Goal: Check status: Check status

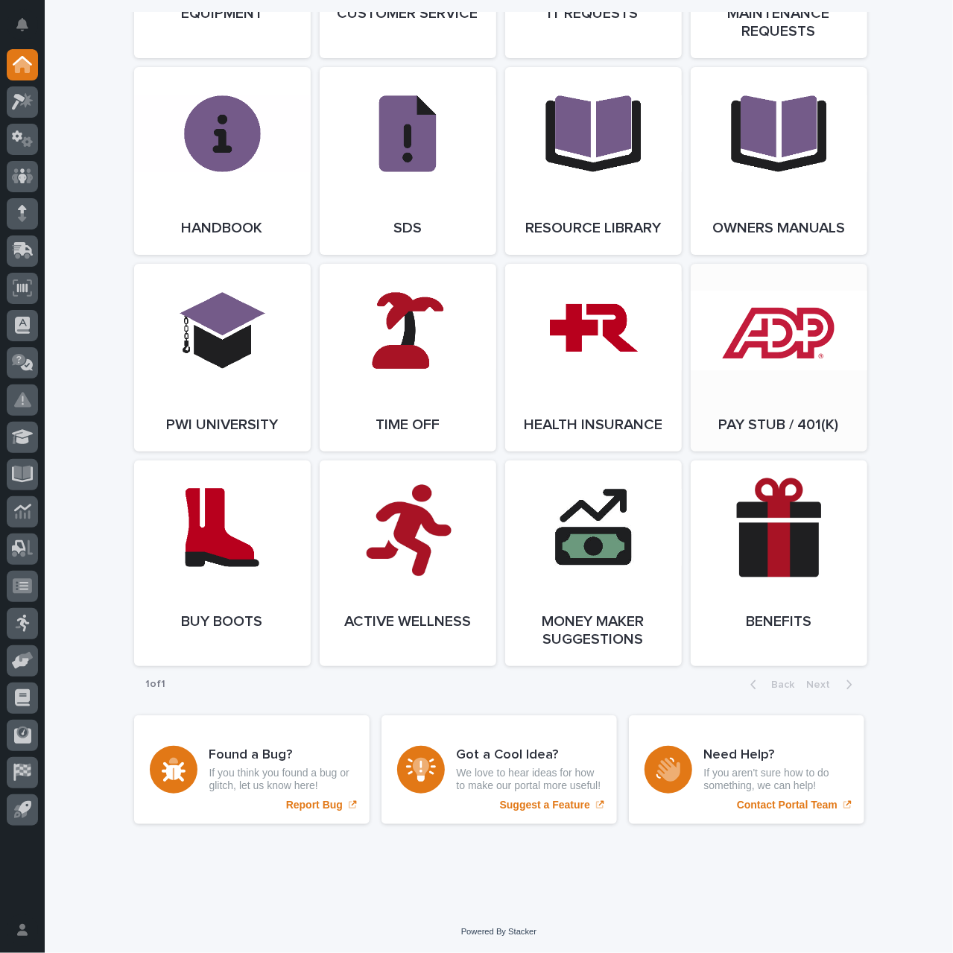
scroll to position [1935, 0]
click at [615, 343] on link "Open Link" at bounding box center [593, 358] width 177 height 188
click at [620, 583] on link "Open Link" at bounding box center [593, 563] width 177 height 206
click at [24, 249] on icon at bounding box center [23, 249] width 19 height 14
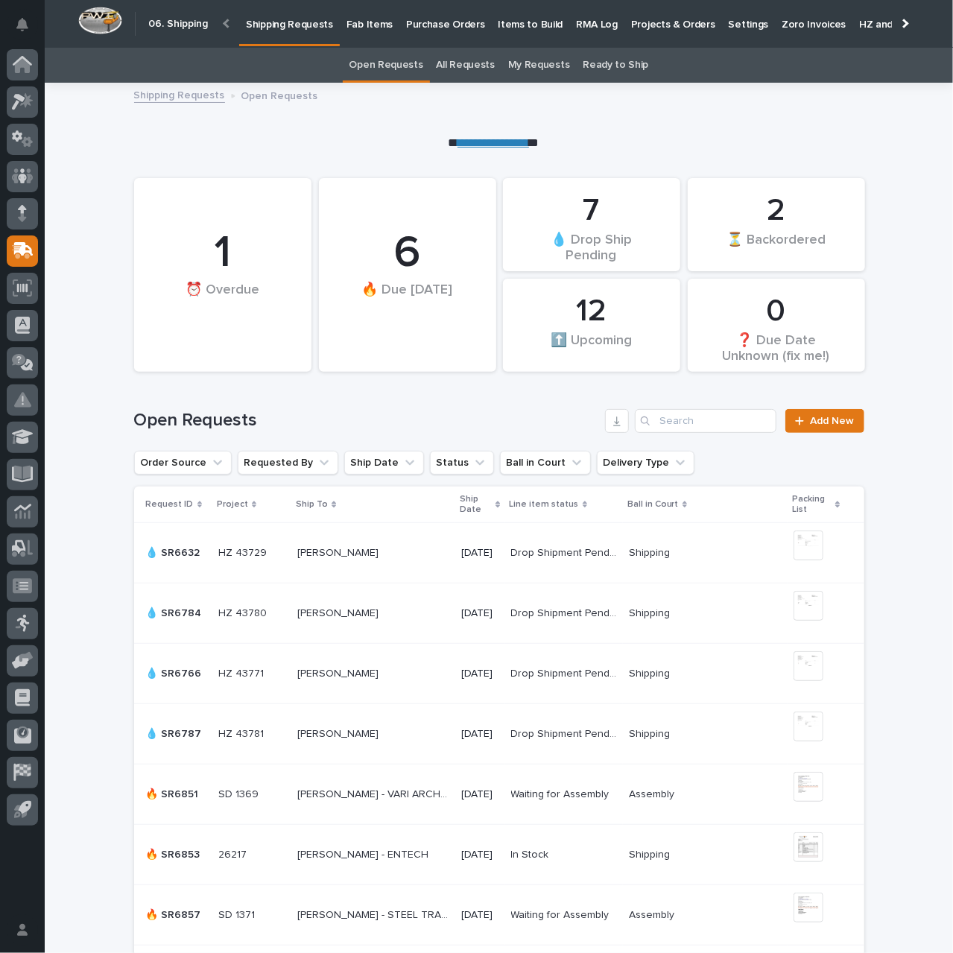
click at [457, 26] on p "Purchase Orders" at bounding box center [445, 15] width 78 height 31
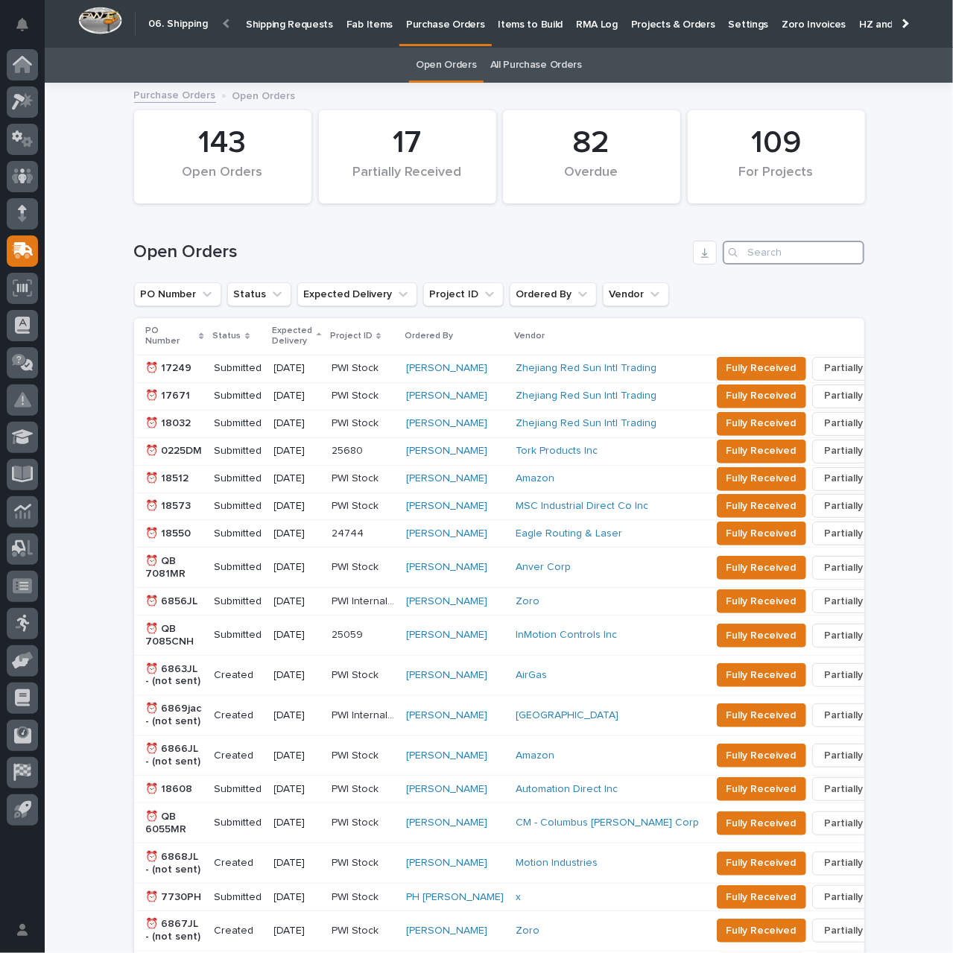
click at [776, 256] on input "Search" at bounding box center [794, 253] width 142 height 24
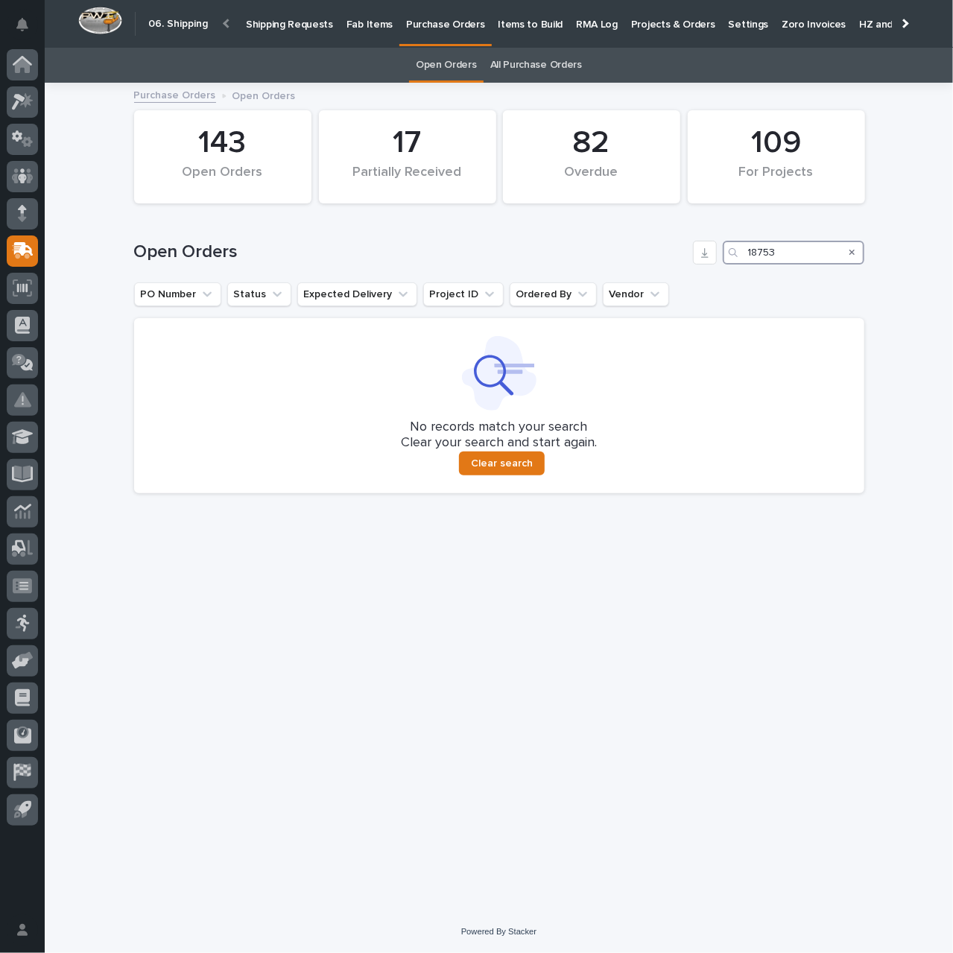
type input "18753"
click at [538, 61] on link "All Purchase Orders" at bounding box center [536, 65] width 92 height 35
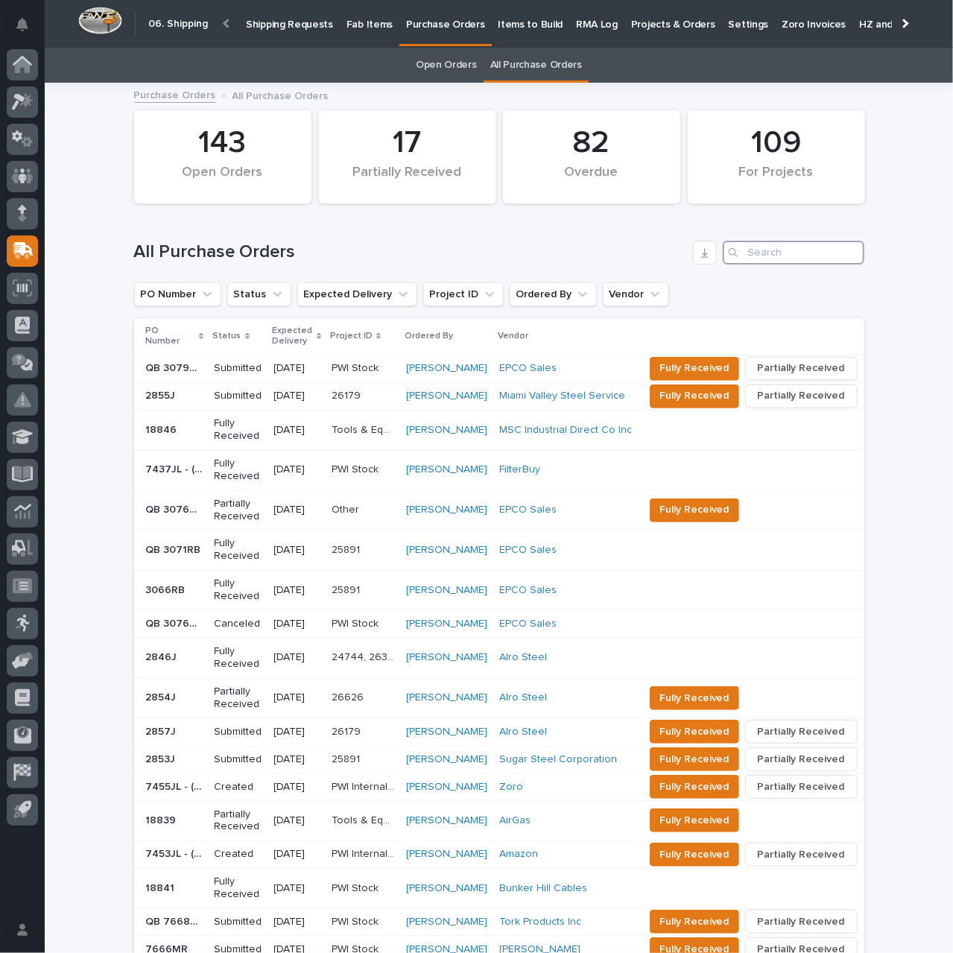
click at [758, 254] on input "Search" at bounding box center [794, 253] width 142 height 24
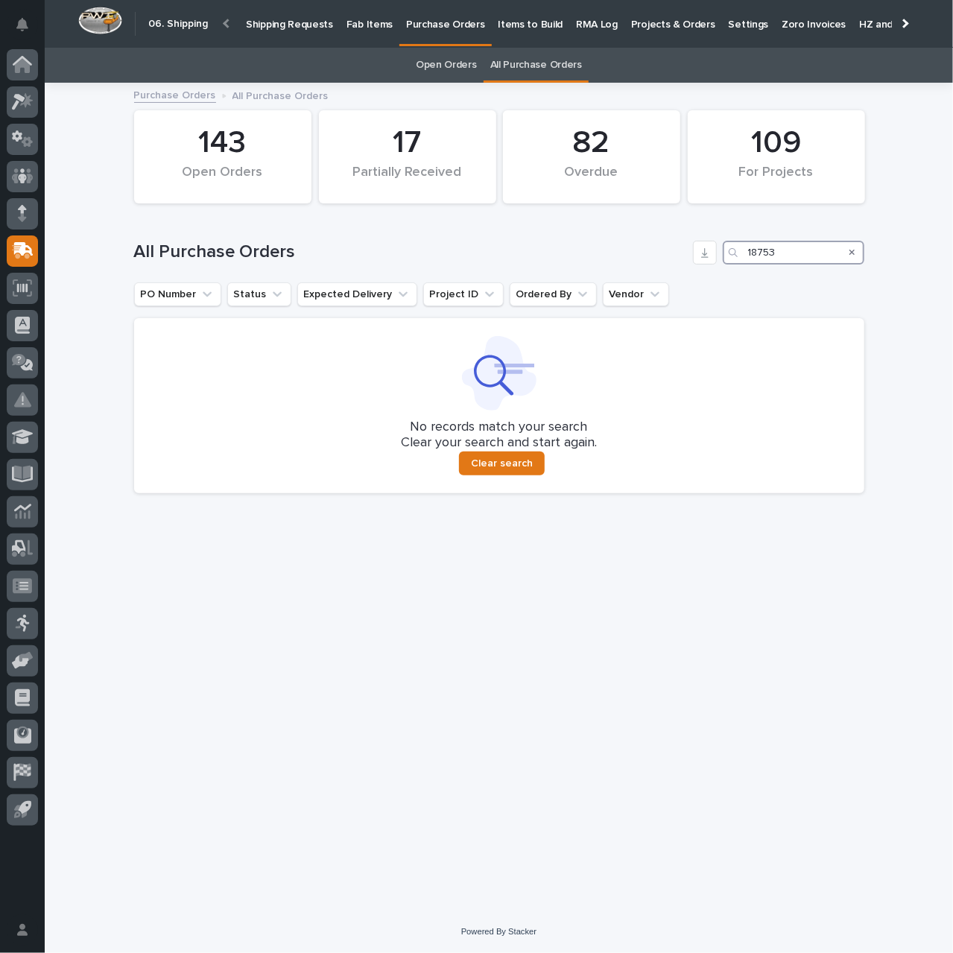
type input "18753"
click at [275, 25] on p "Shipping Requests" at bounding box center [289, 15] width 87 height 31
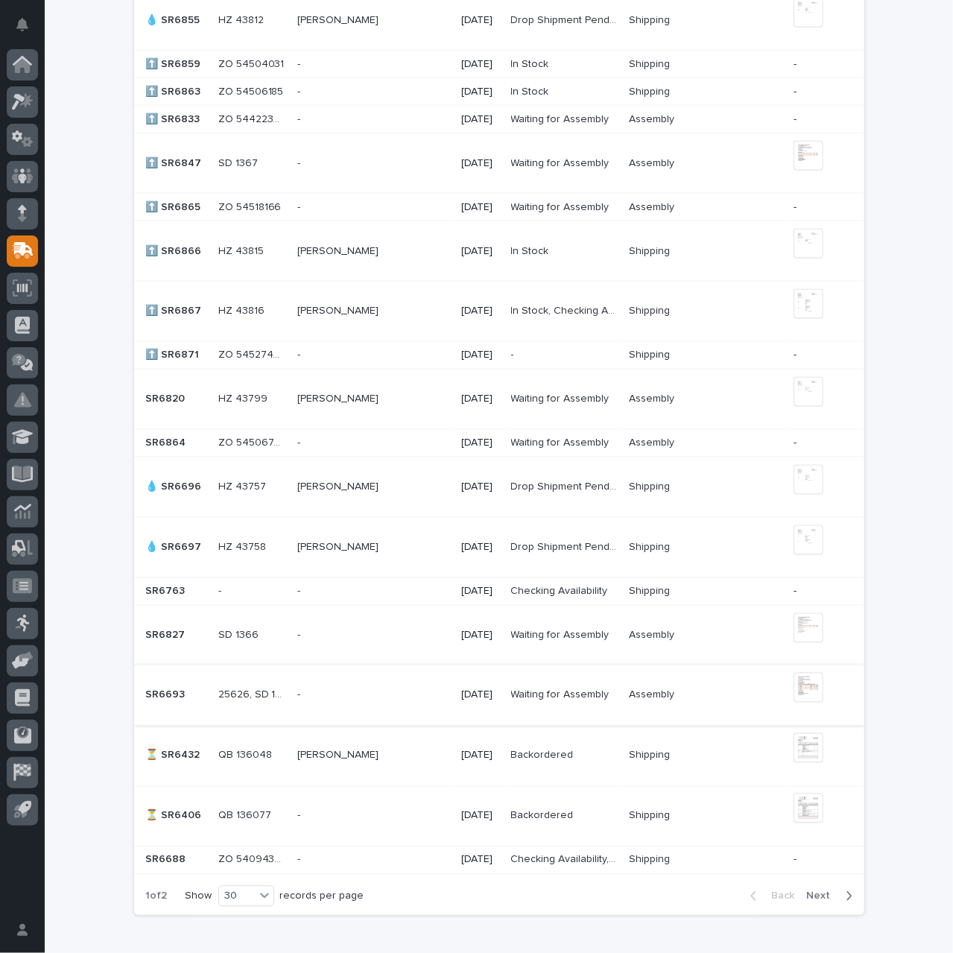
scroll to position [1214, 0]
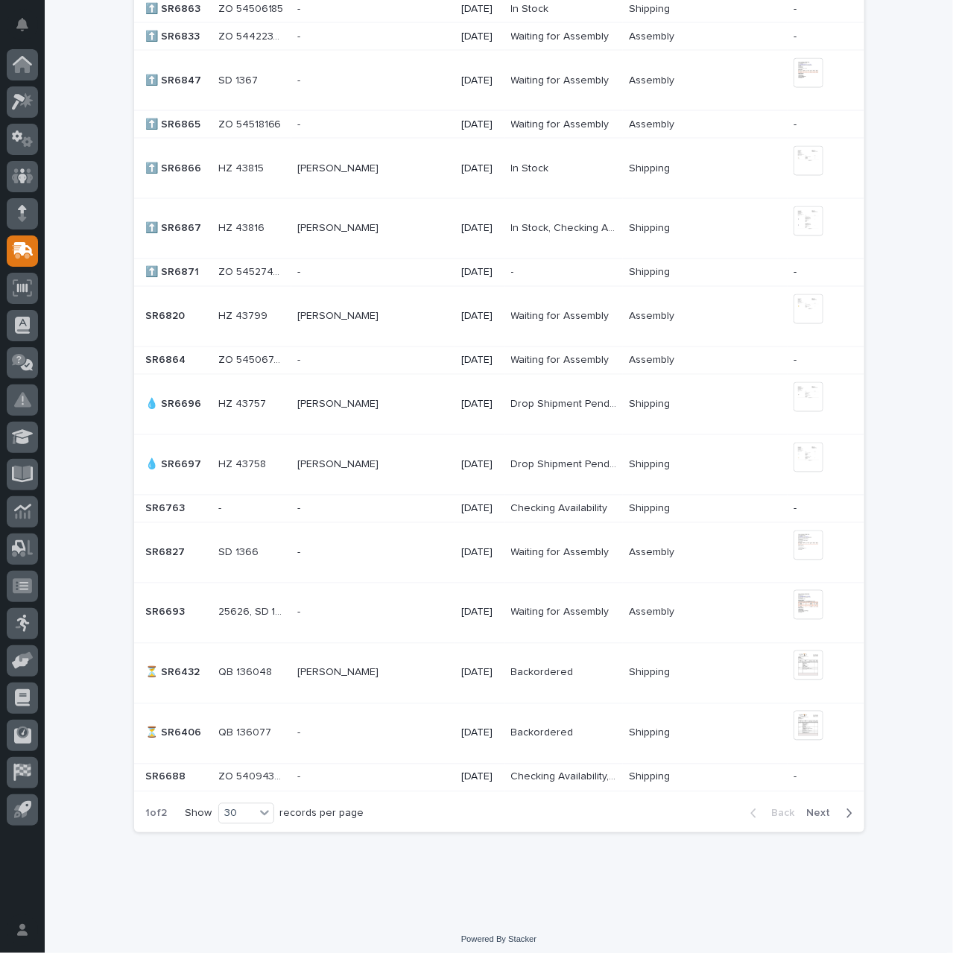
click at [821, 808] on span "Next" at bounding box center [823, 813] width 33 height 13
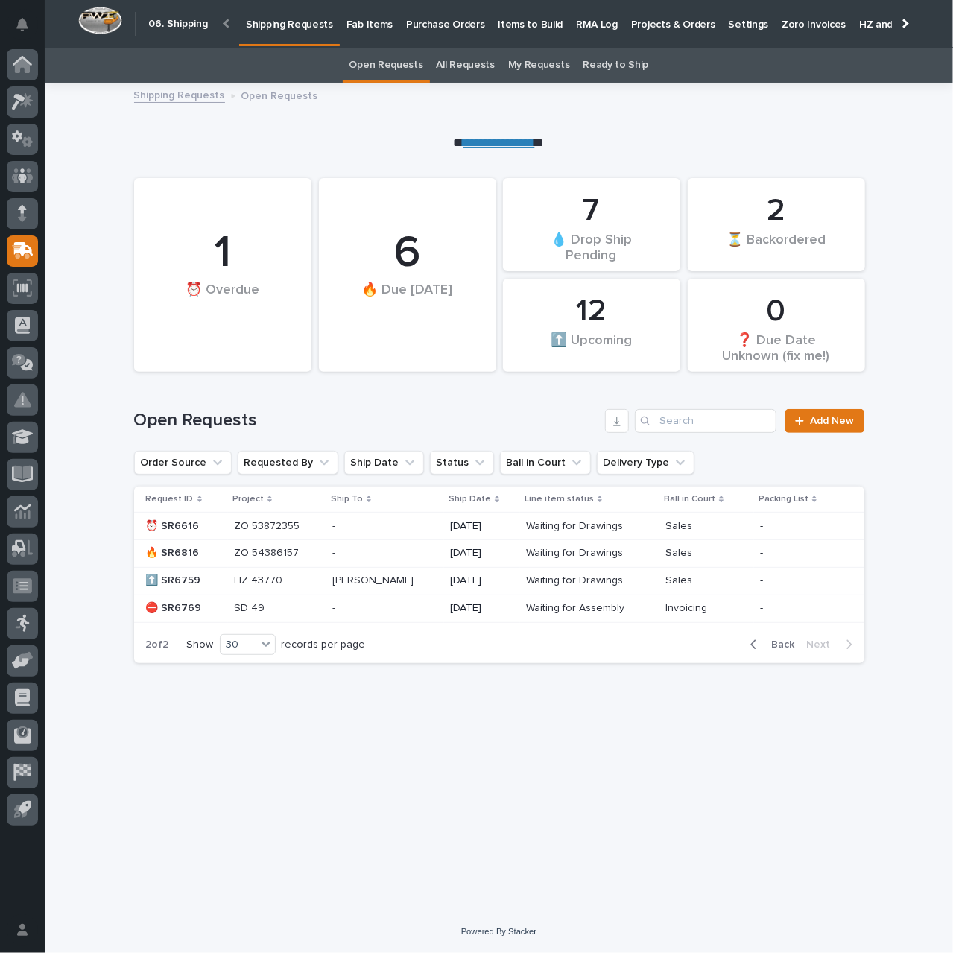
click at [778, 643] on span "Back" at bounding box center [779, 644] width 32 height 13
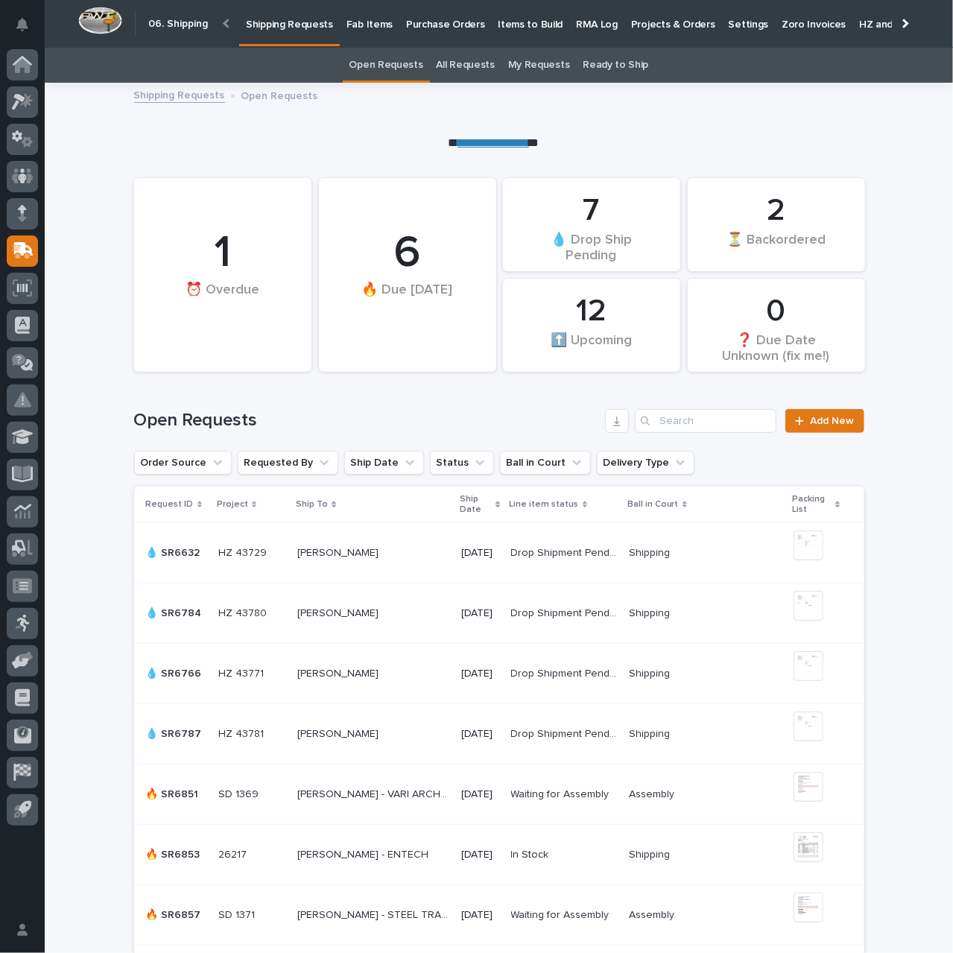
click at [361, 26] on p "Fab Items" at bounding box center [369, 15] width 46 height 31
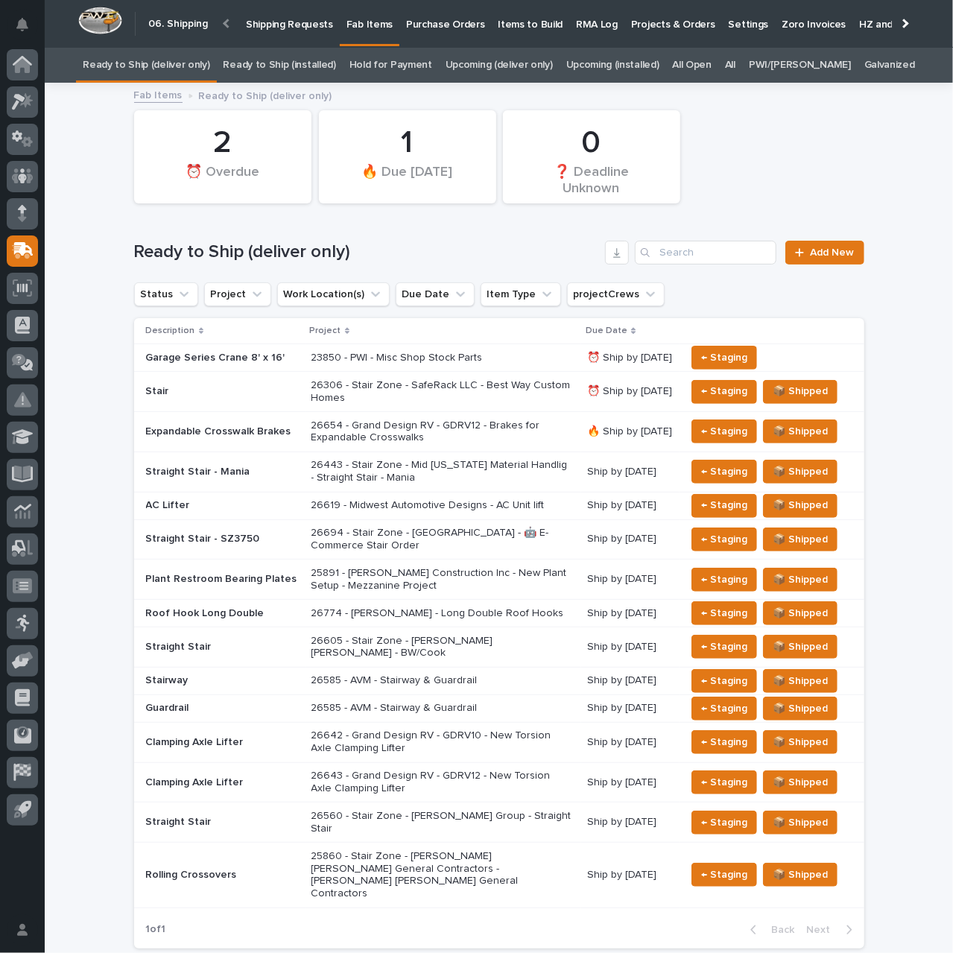
click at [735, 66] on link "All" at bounding box center [730, 65] width 10 height 35
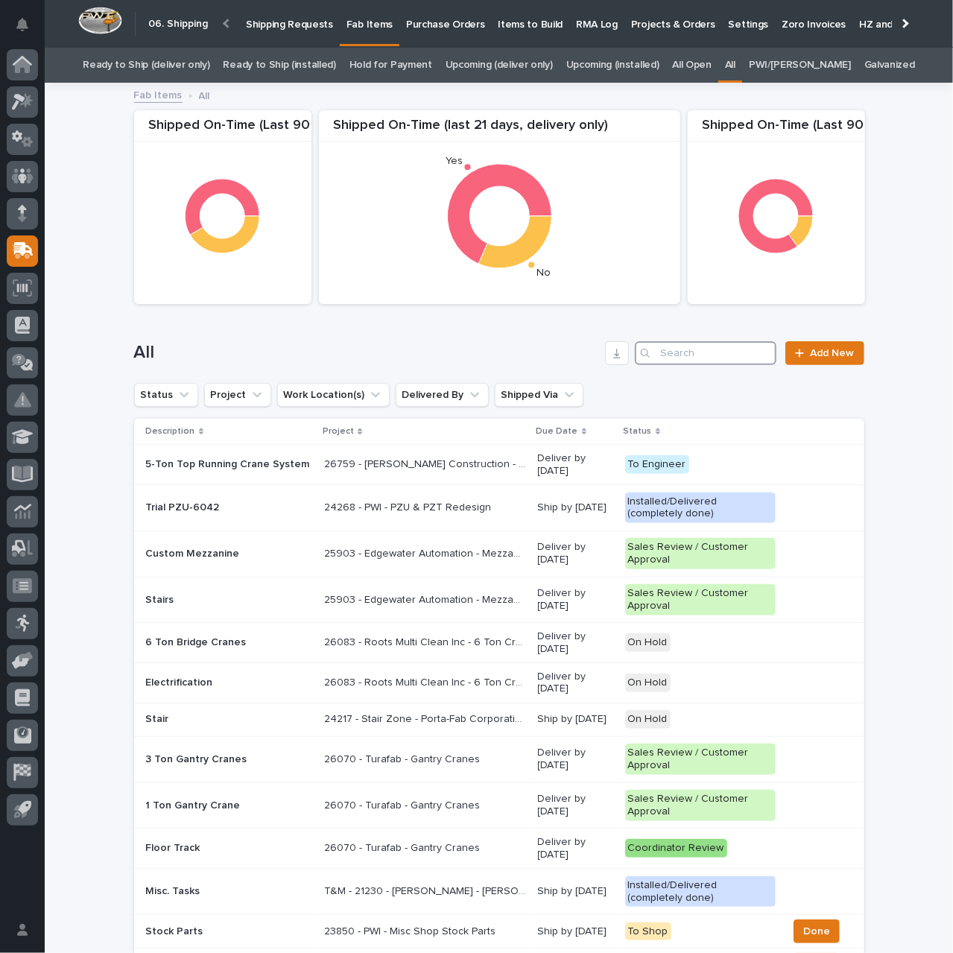
click at [721, 354] on input "Search" at bounding box center [706, 353] width 142 height 24
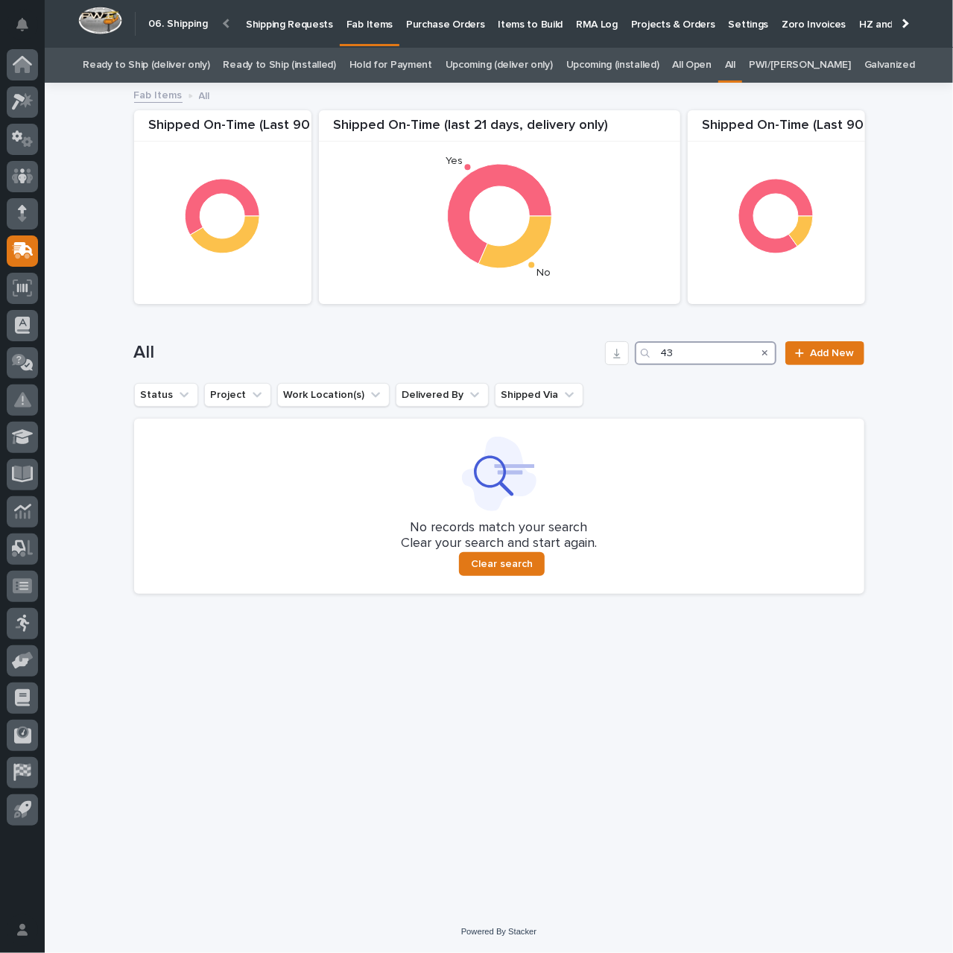
type input "4"
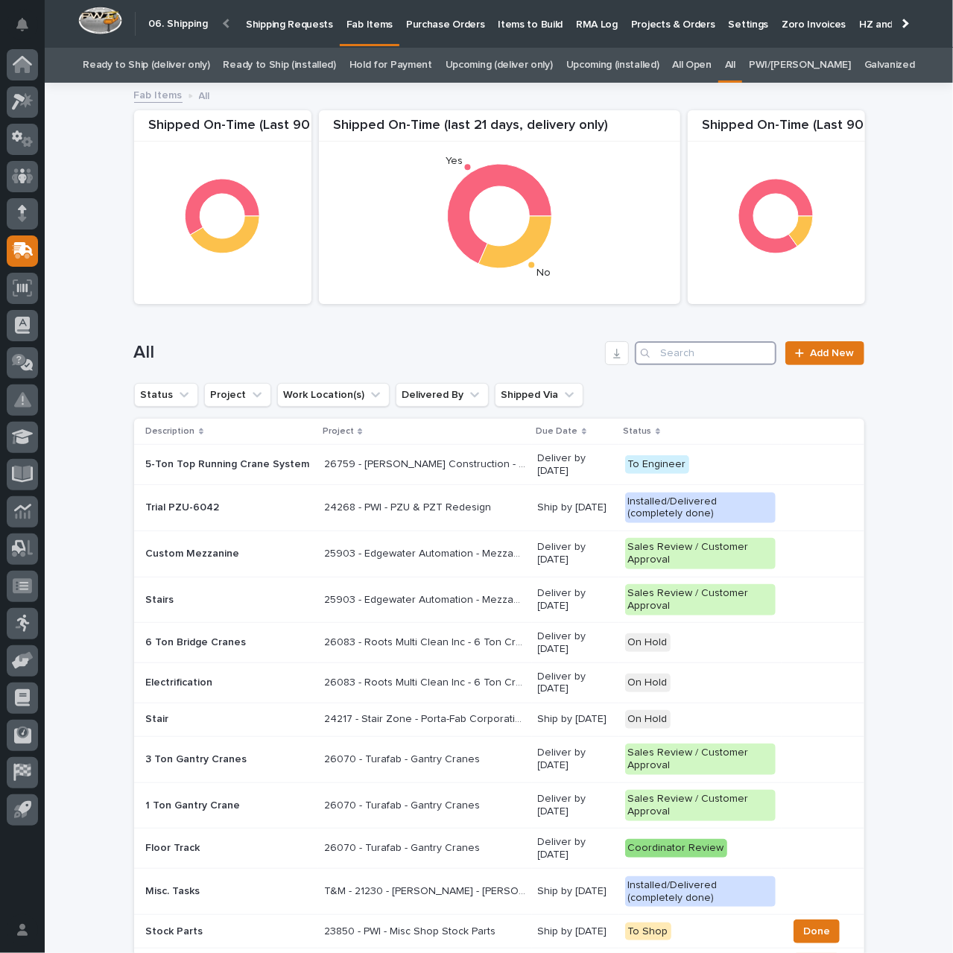
click at [703, 352] on input "Search" at bounding box center [706, 353] width 142 height 24
paste input "Justin Wagler"
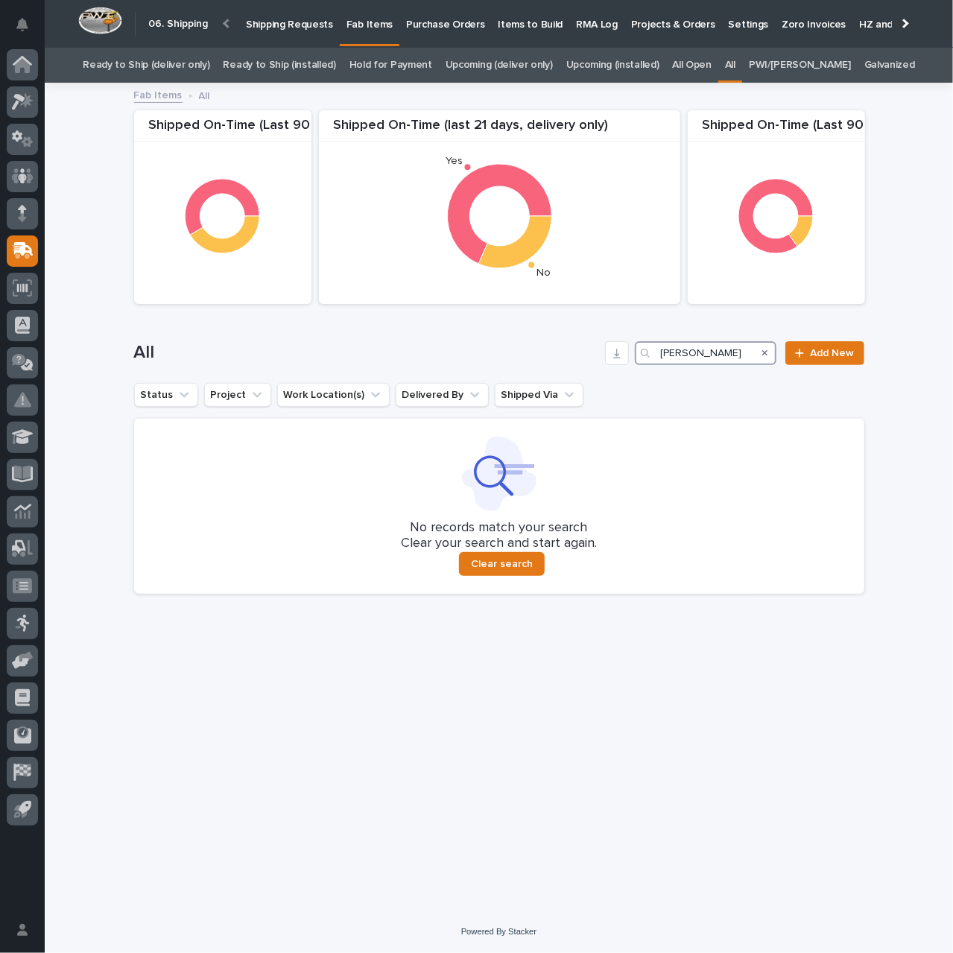
type input "Justin Wagler"
click at [766, 349] on icon "Search" at bounding box center [765, 353] width 6 height 9
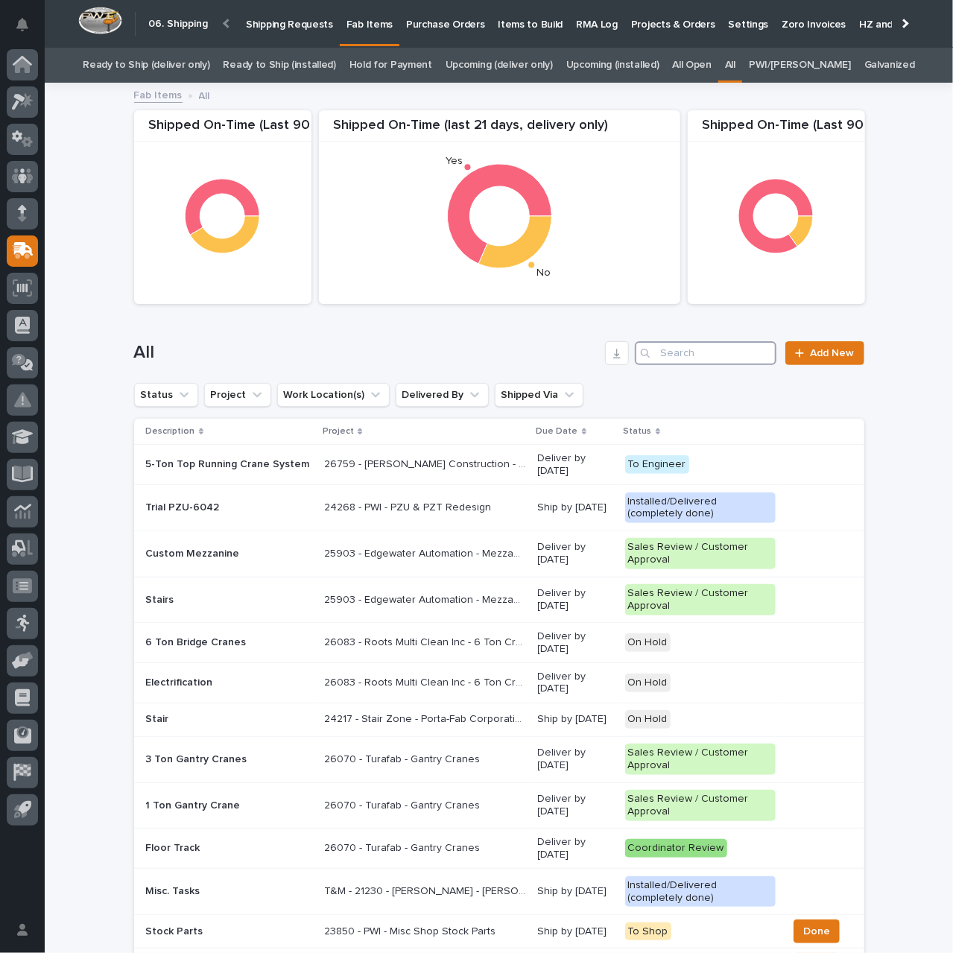
click at [720, 352] on input "Search" at bounding box center [706, 353] width 142 height 24
paste input "Nutrient Management Partners"
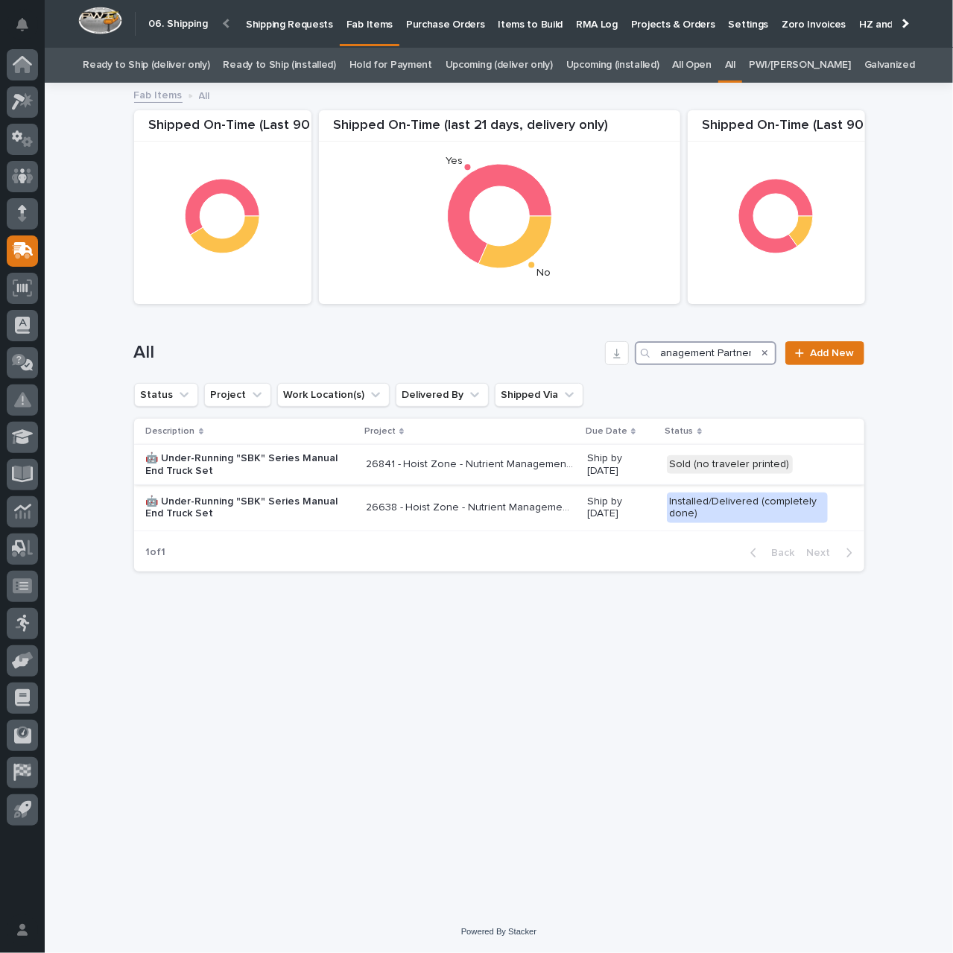
type input "Nutrient Management Partners"
click at [444, 467] on p "26841 - Hoist Zone - Nutrient Management Partners - 🤖 E-Commerce Custom Crane(s)" at bounding box center [472, 463] width 212 height 16
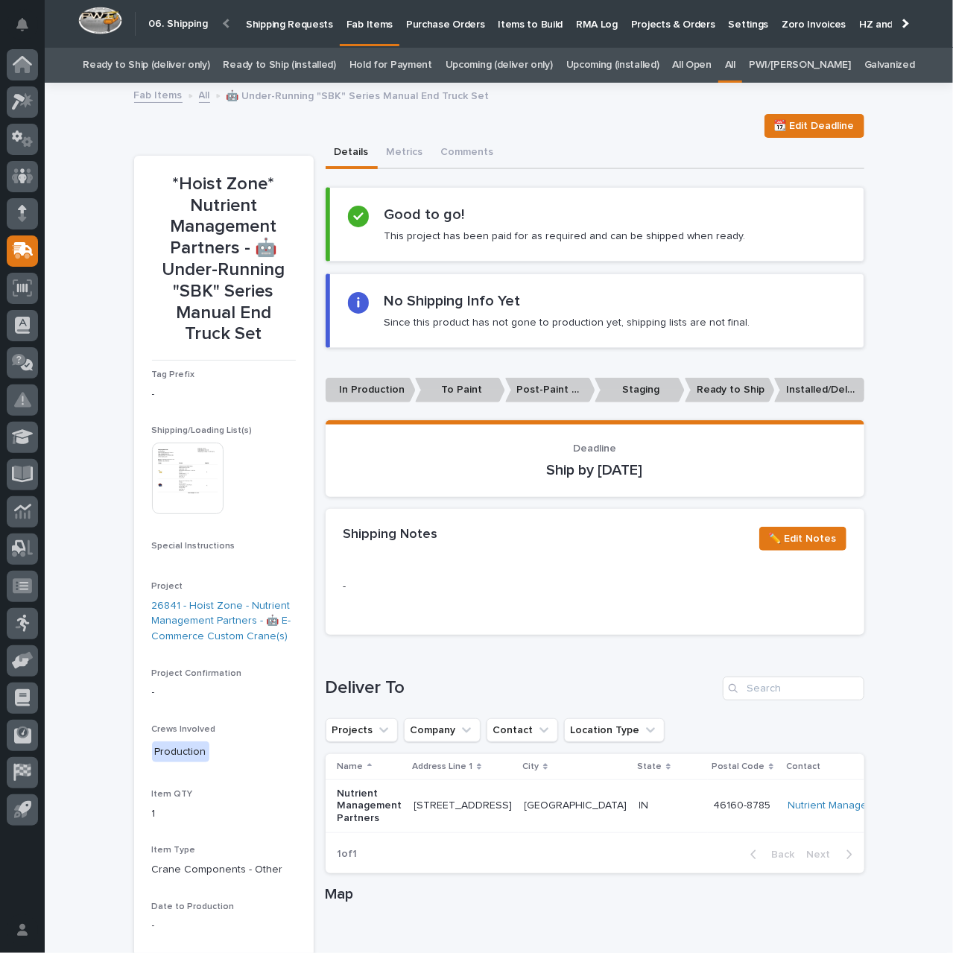
click at [197, 486] on img at bounding box center [188, 479] width 72 height 72
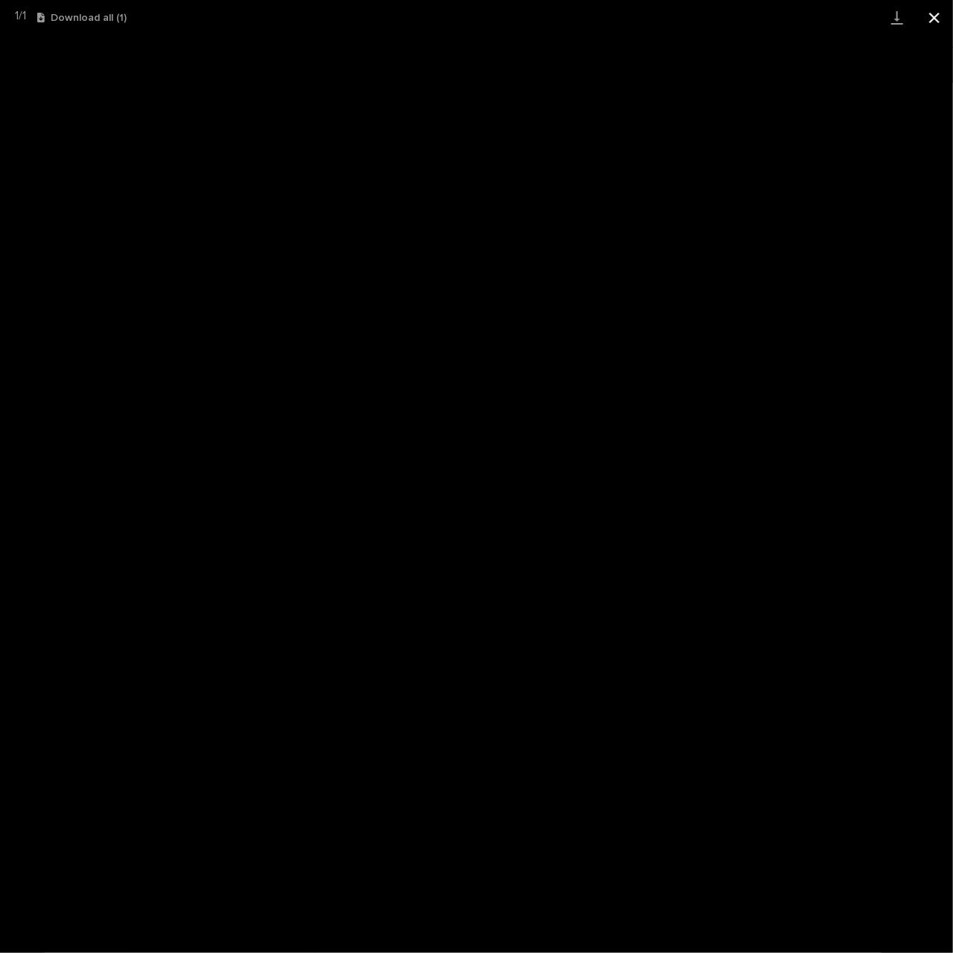
click at [937, 17] on button "Close gallery" at bounding box center [934, 17] width 37 height 35
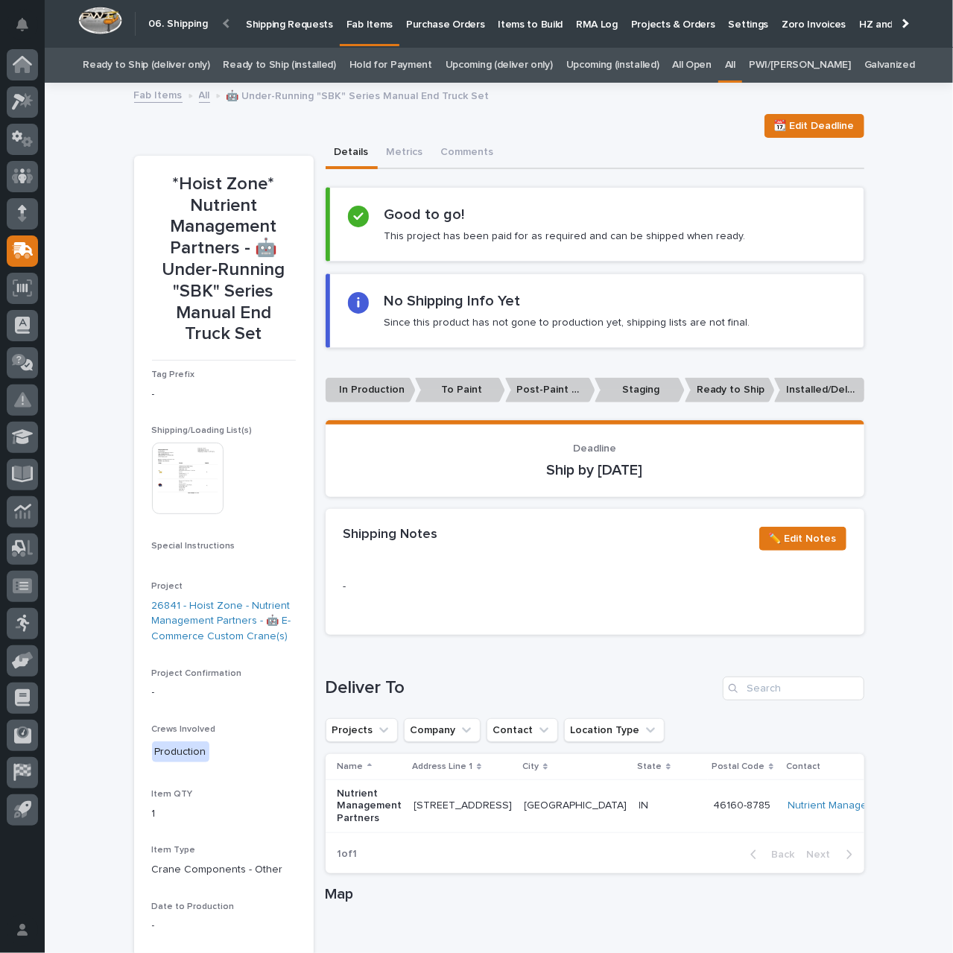
click at [194, 470] on img at bounding box center [188, 479] width 72 height 72
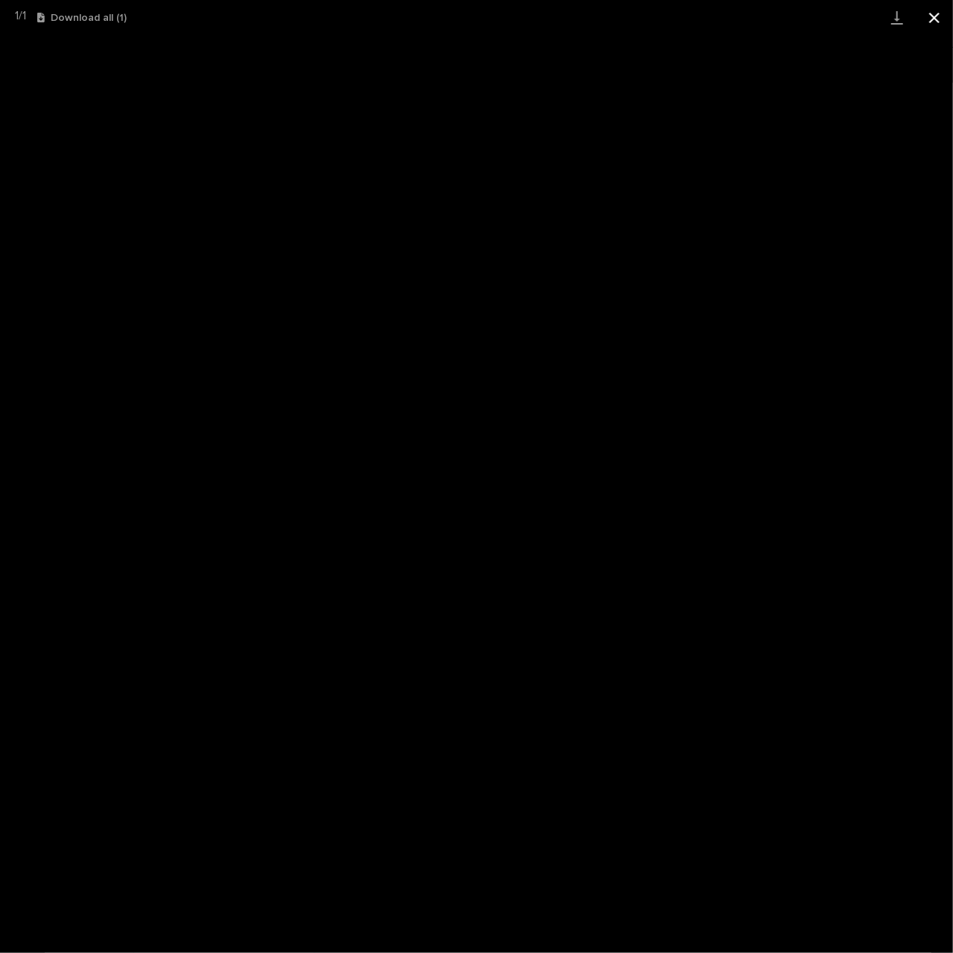
click at [931, 20] on button "Close gallery" at bounding box center [934, 17] width 37 height 35
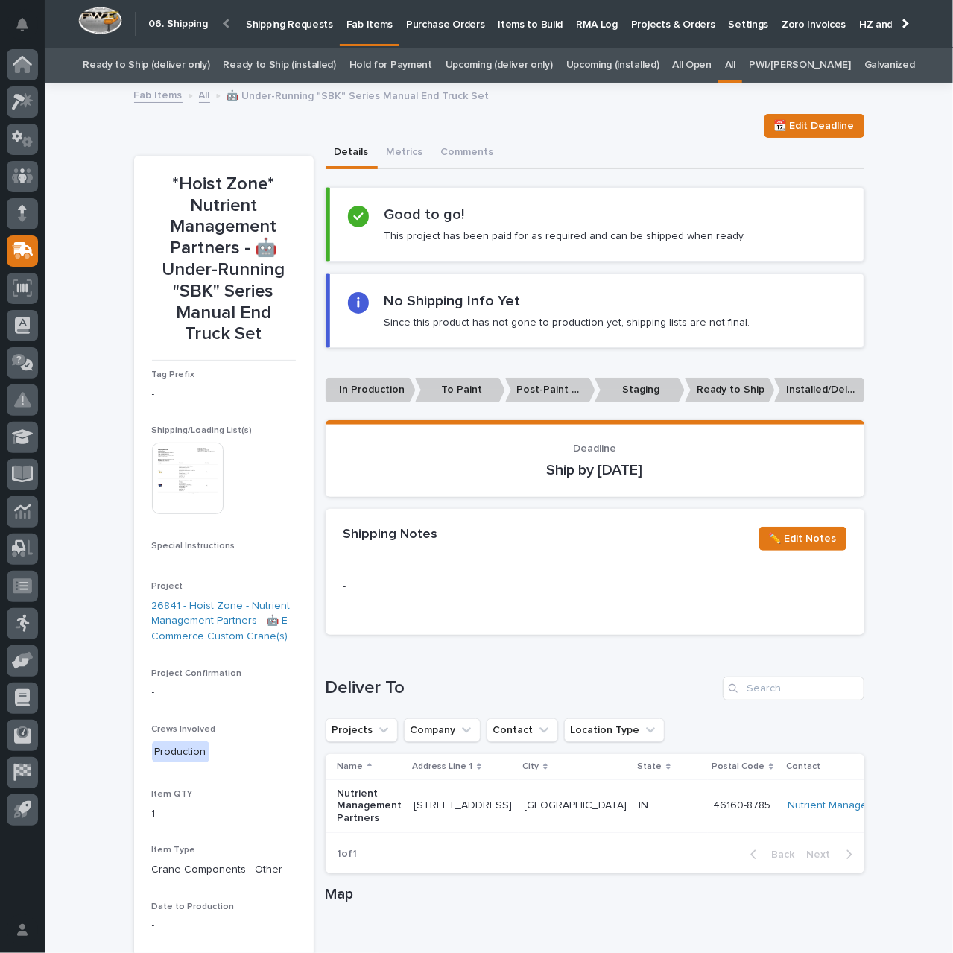
click at [258, 23] on p "Shipping Requests" at bounding box center [289, 15] width 87 height 31
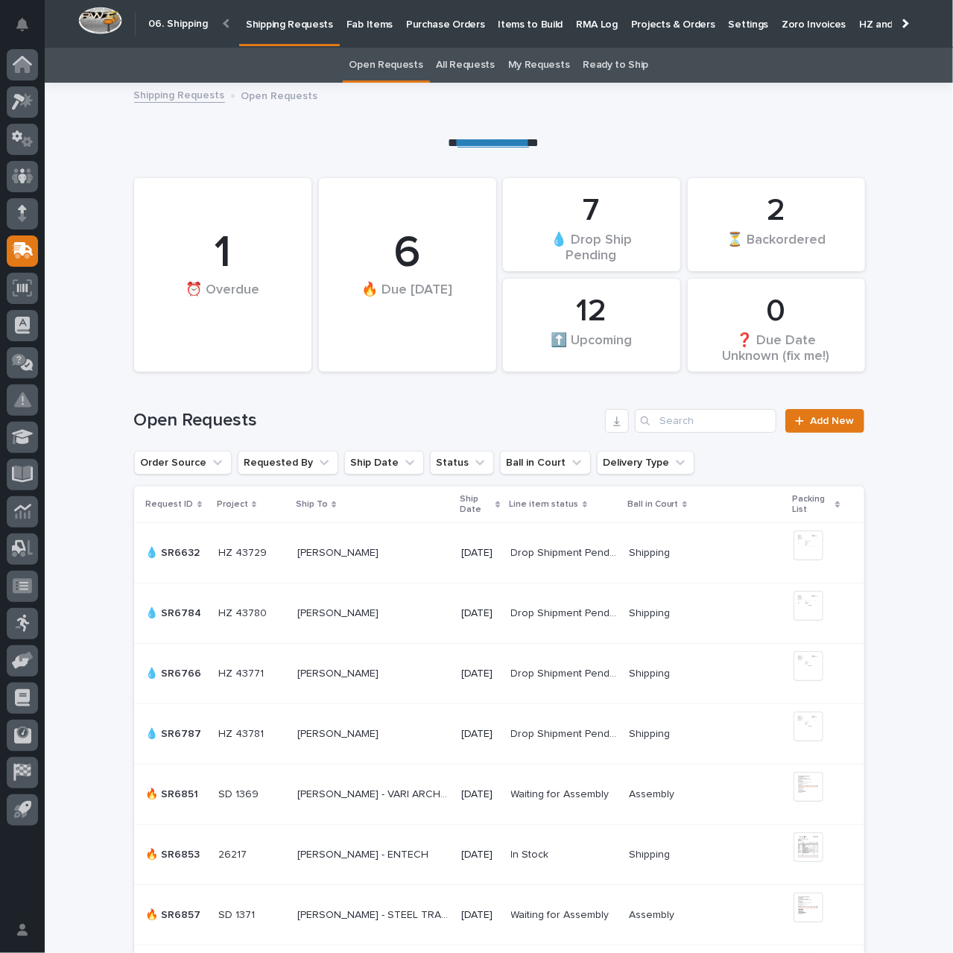
click at [502, 143] on link "**********" at bounding box center [493, 142] width 72 height 11
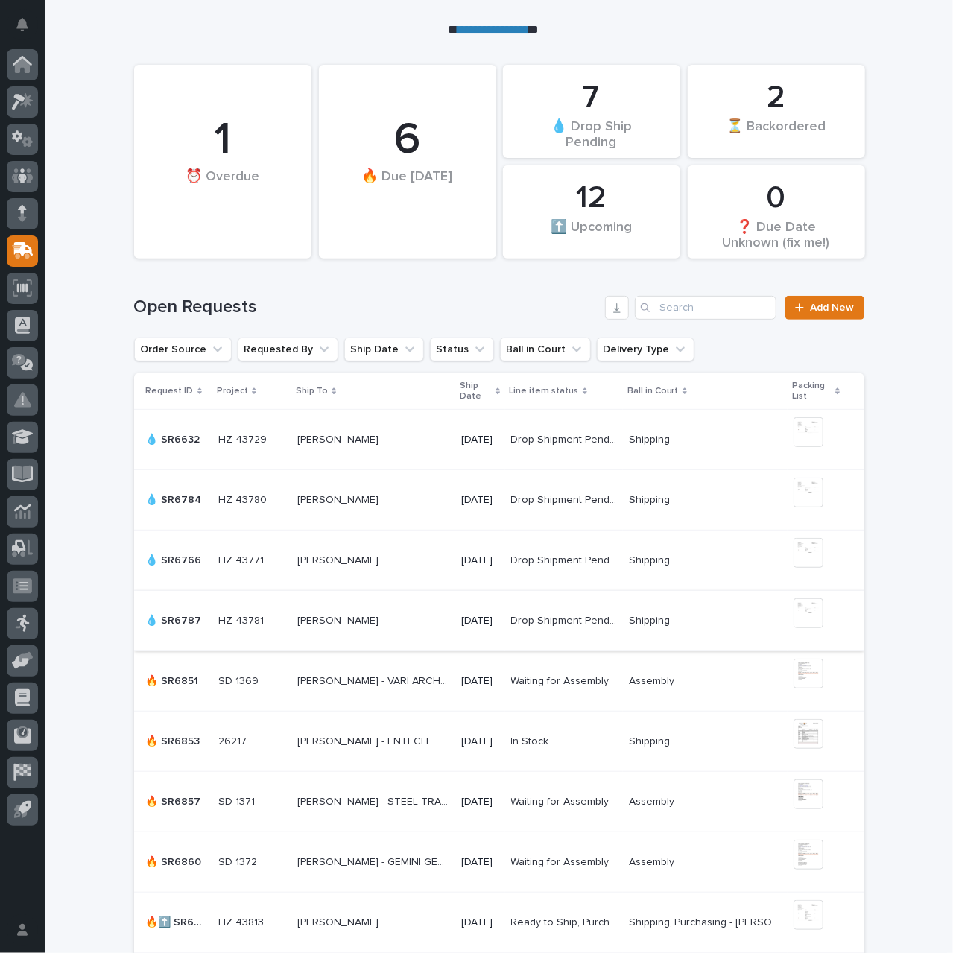
scroll to position [298, 0]
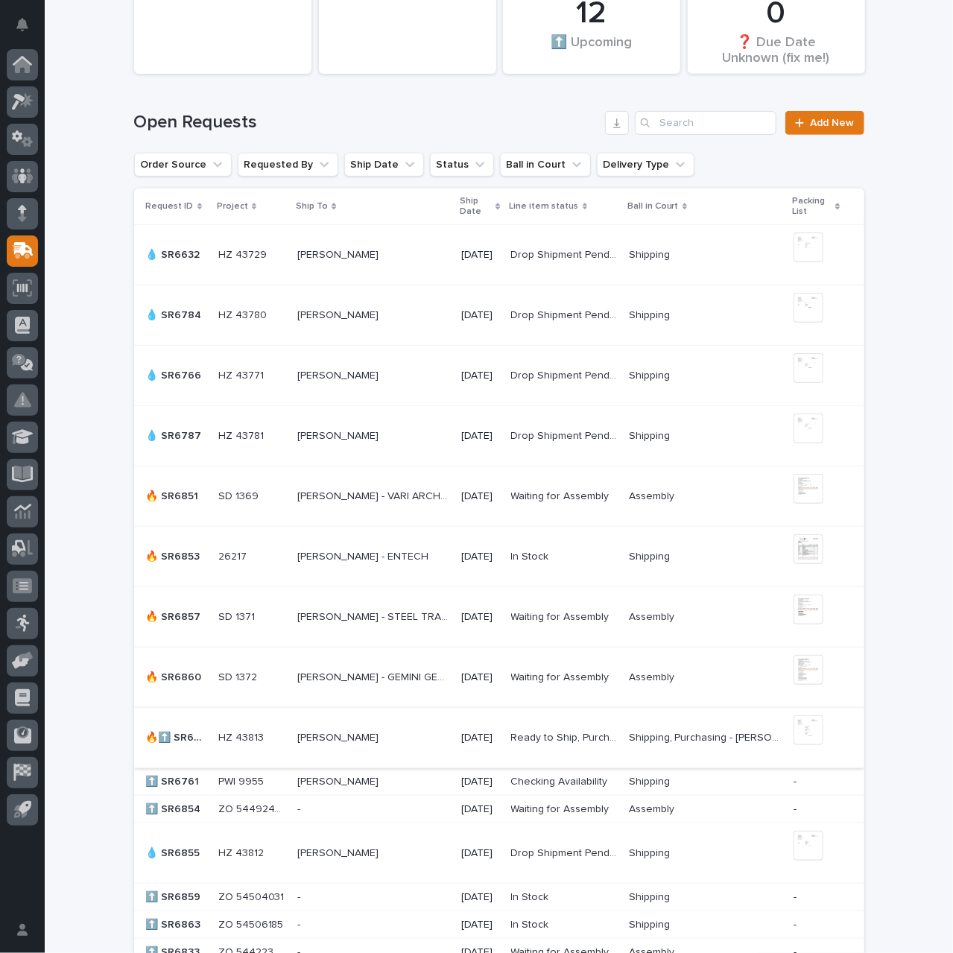
click at [800, 731] on img at bounding box center [808, 730] width 30 height 30
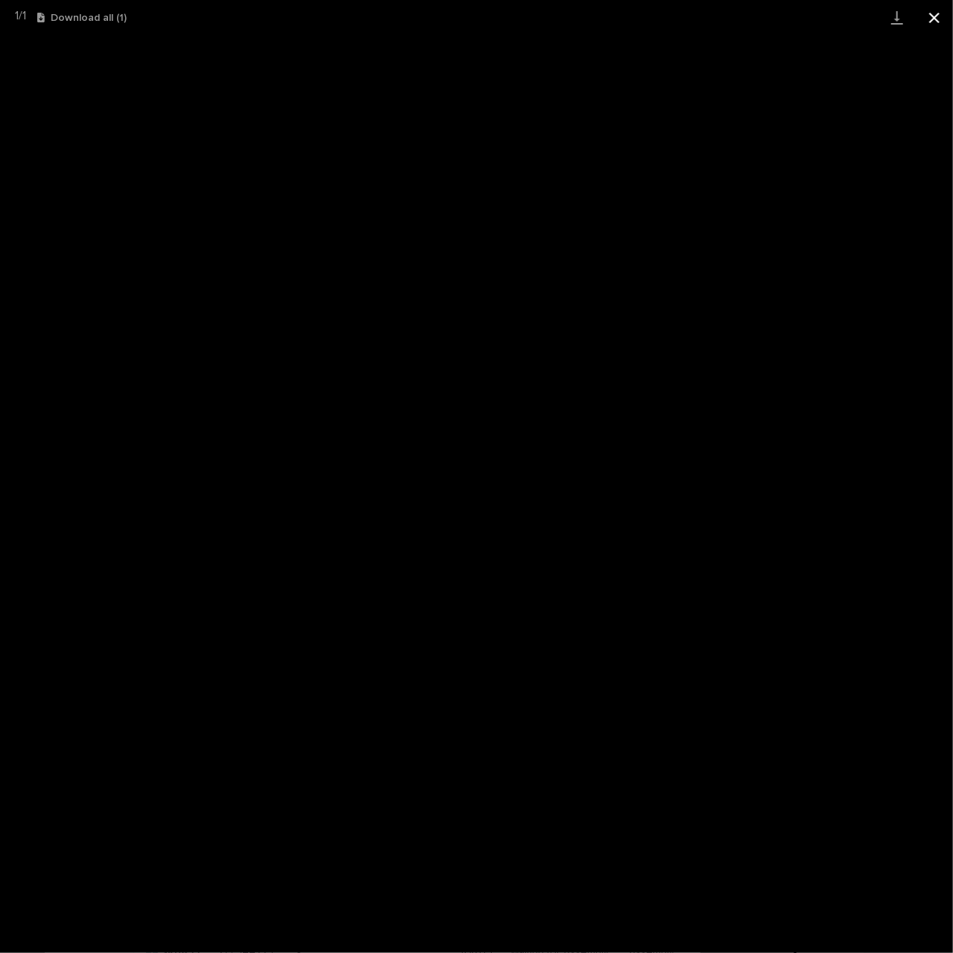
click at [933, 18] on button "Close gallery" at bounding box center [934, 17] width 37 height 35
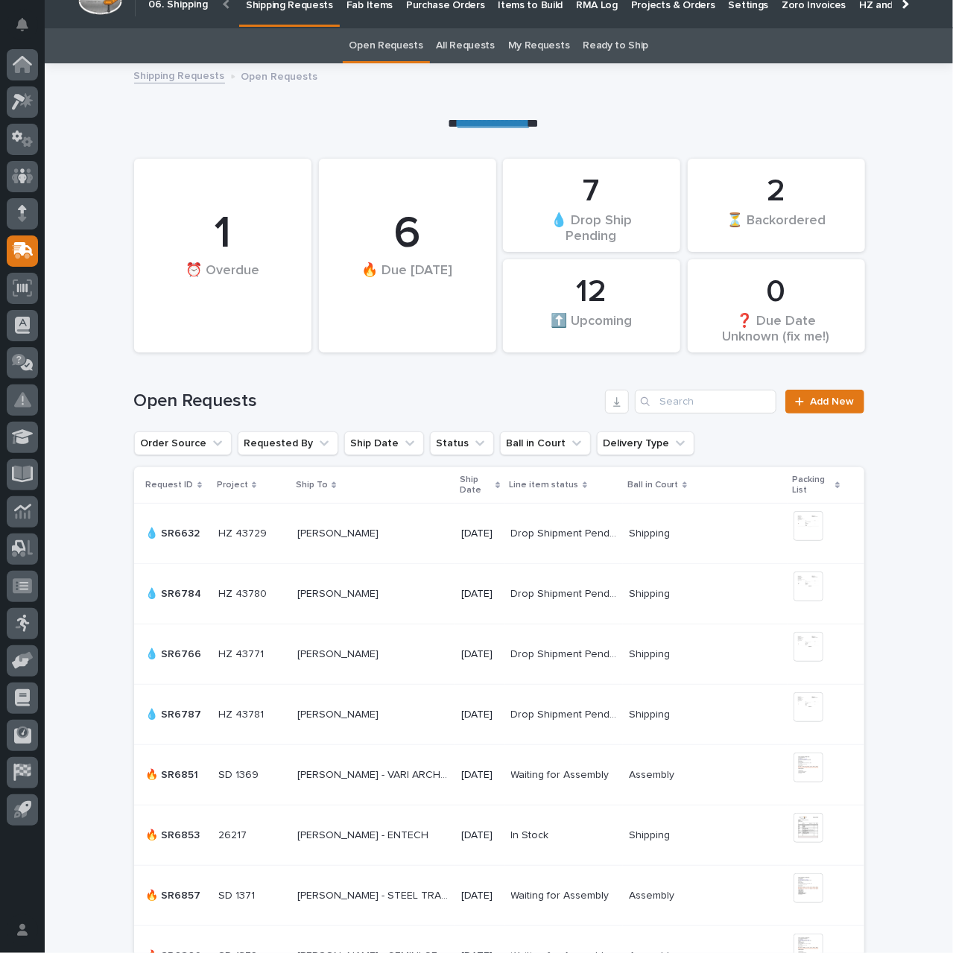
scroll to position [0, 0]
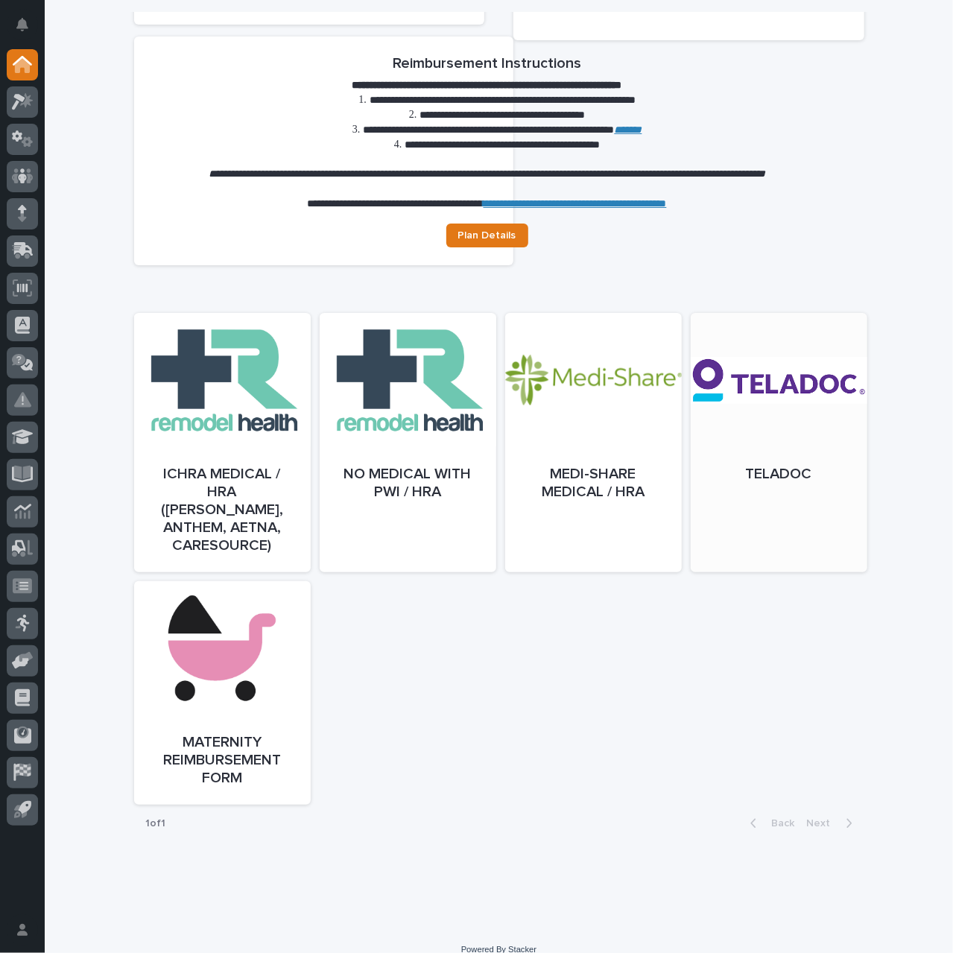
scroll to position [486, 0]
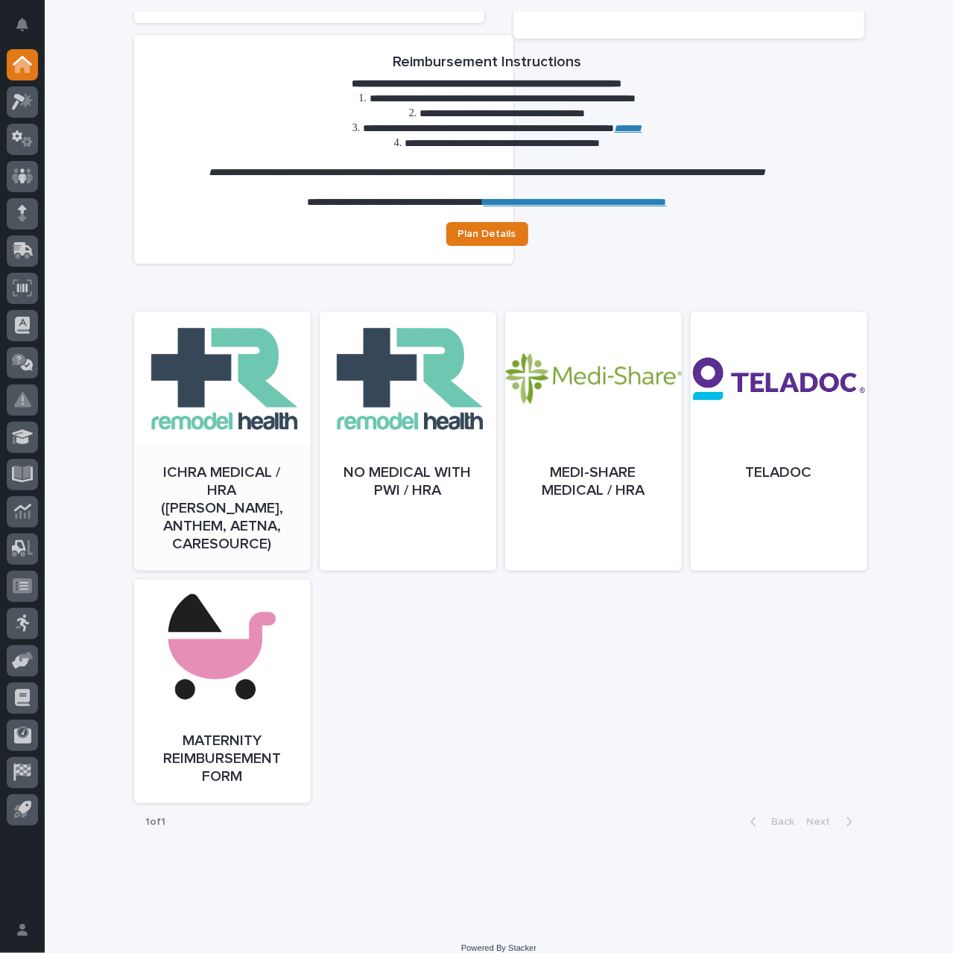
click at [221, 476] on link "Open" at bounding box center [222, 455] width 177 height 259
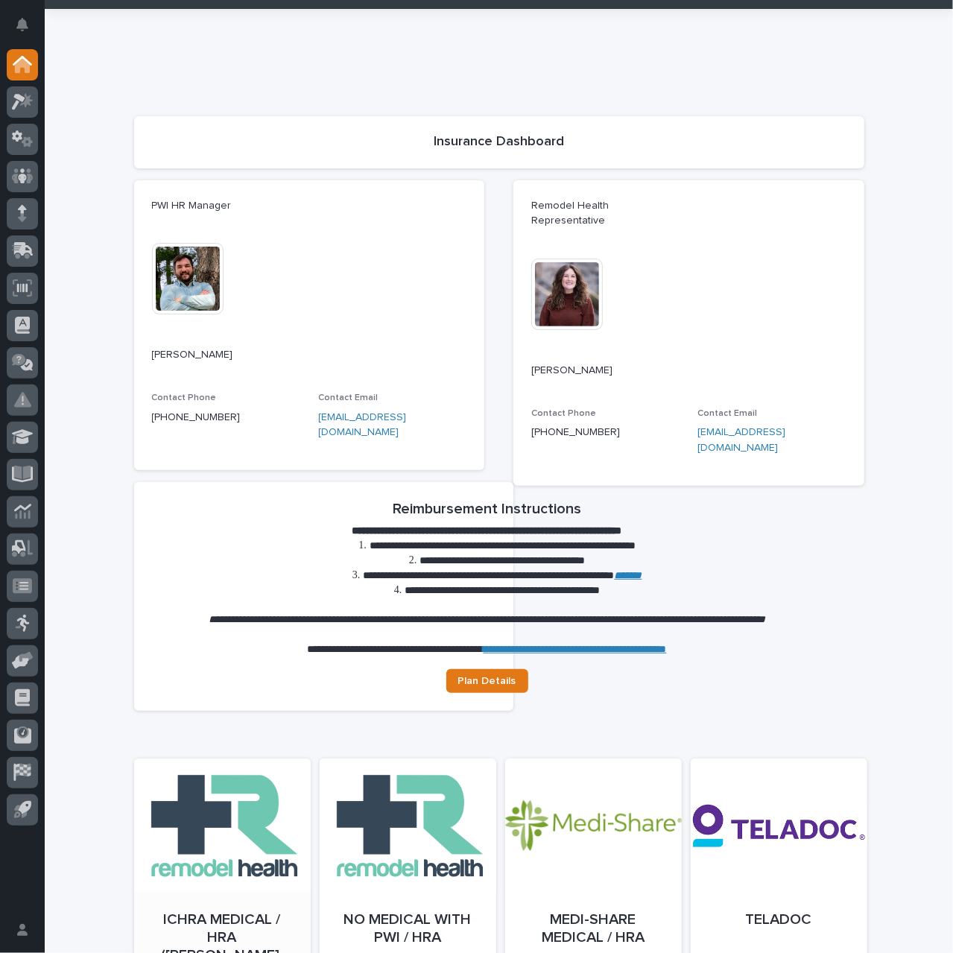
scroll to position [0, 0]
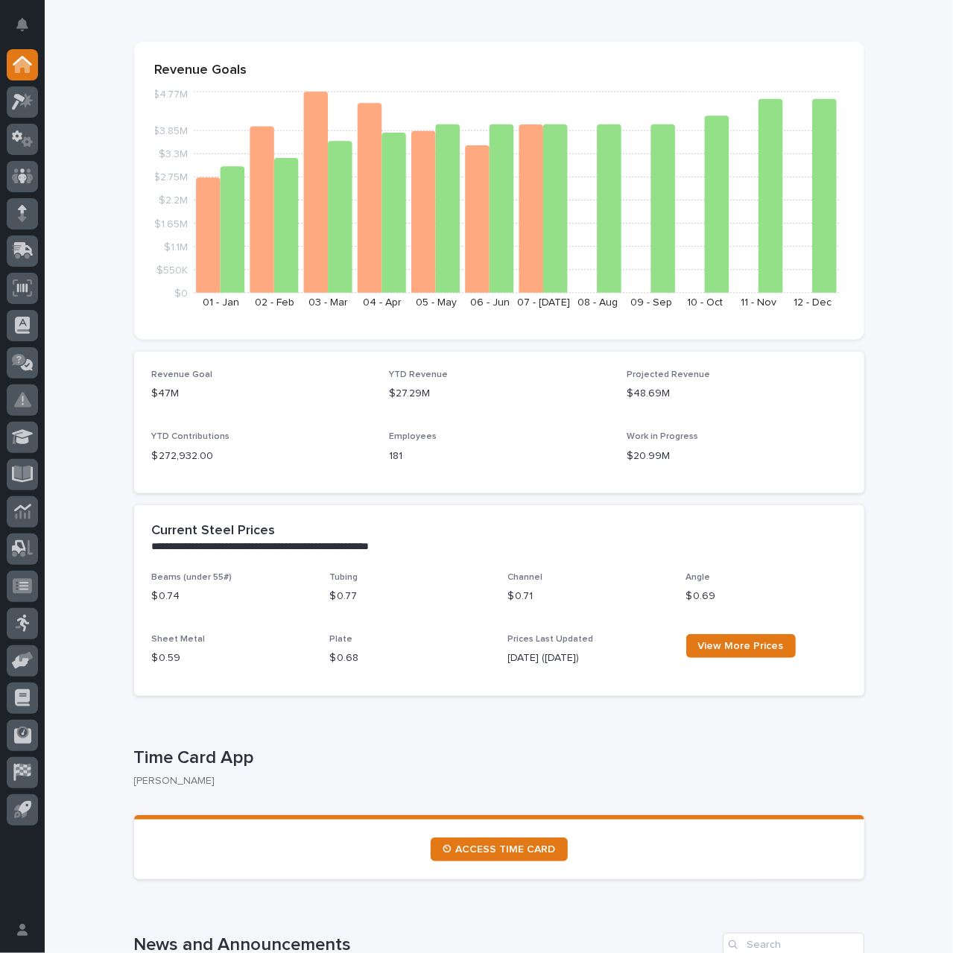
scroll to position [372, 0]
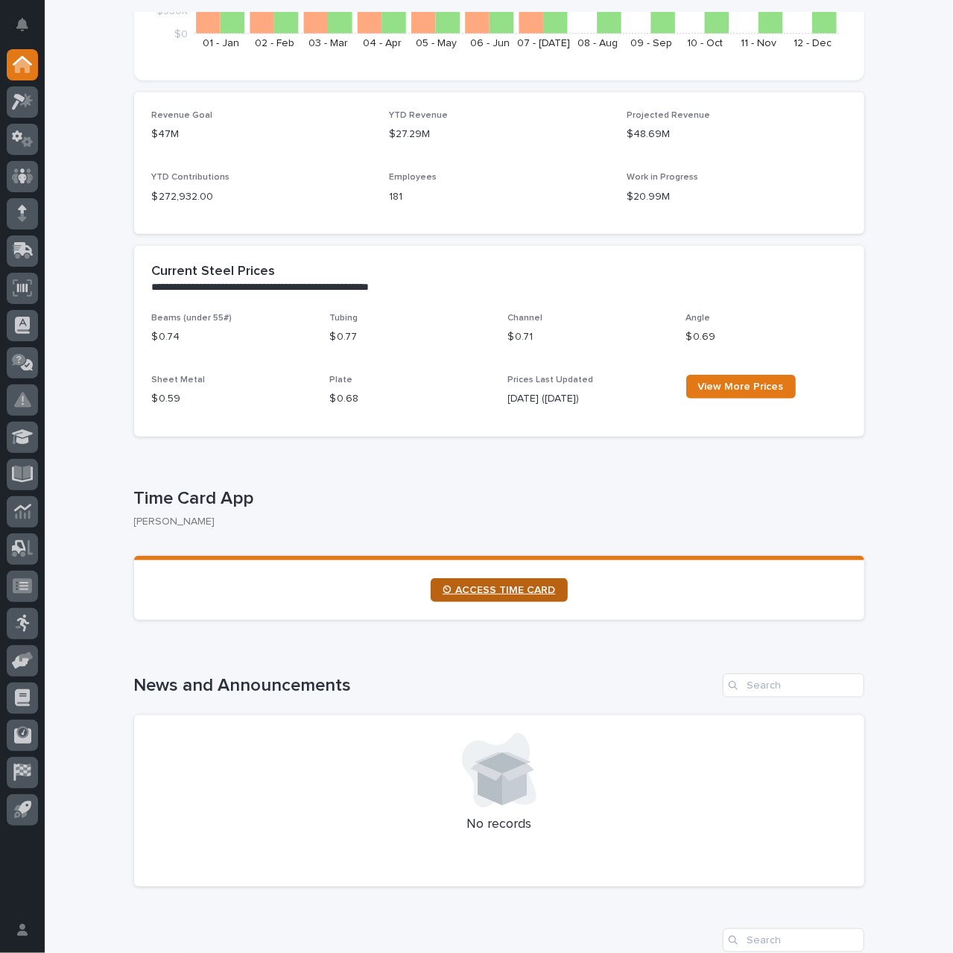
click at [502, 586] on span "⏲ ACCESS TIME CARD" at bounding box center [499, 590] width 113 height 10
